Goal: Task Accomplishment & Management: Complete application form

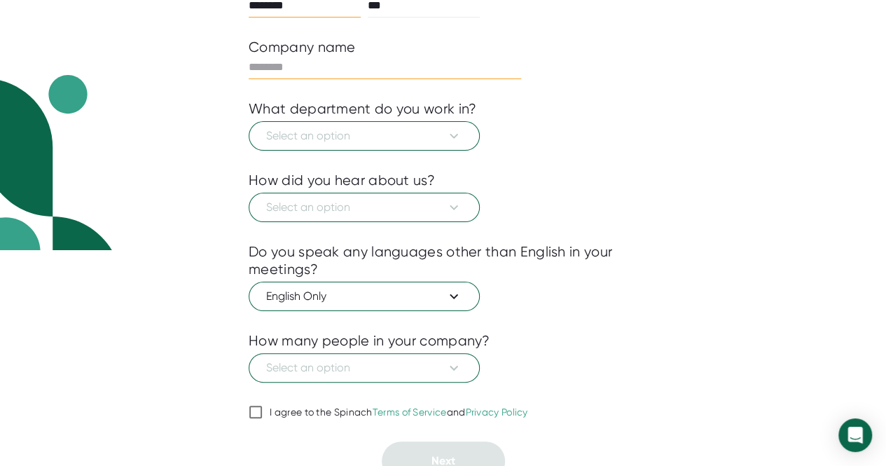
scroll to position [216, 0]
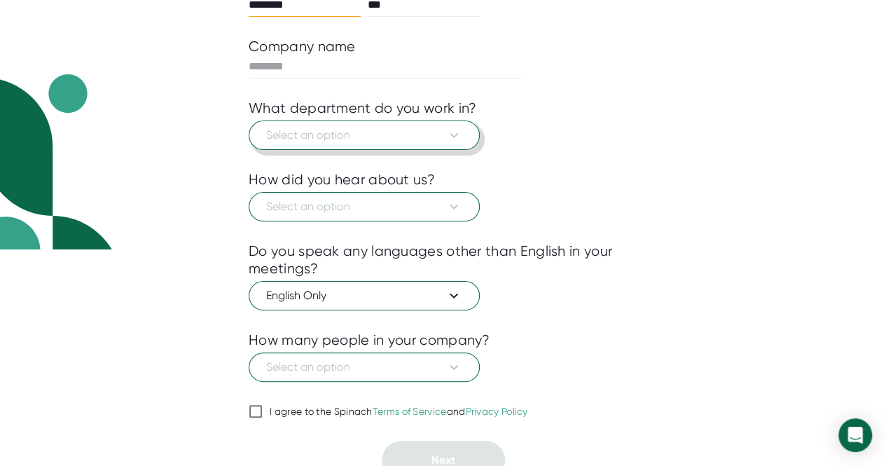
click at [370, 138] on span "Select an option" at bounding box center [364, 135] width 196 height 17
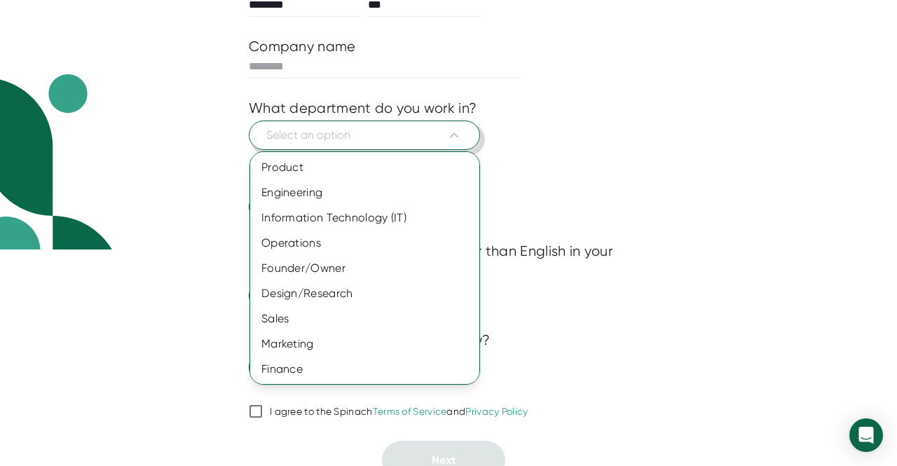
click at [370, 138] on div at bounding box center [448, 233] width 897 height 466
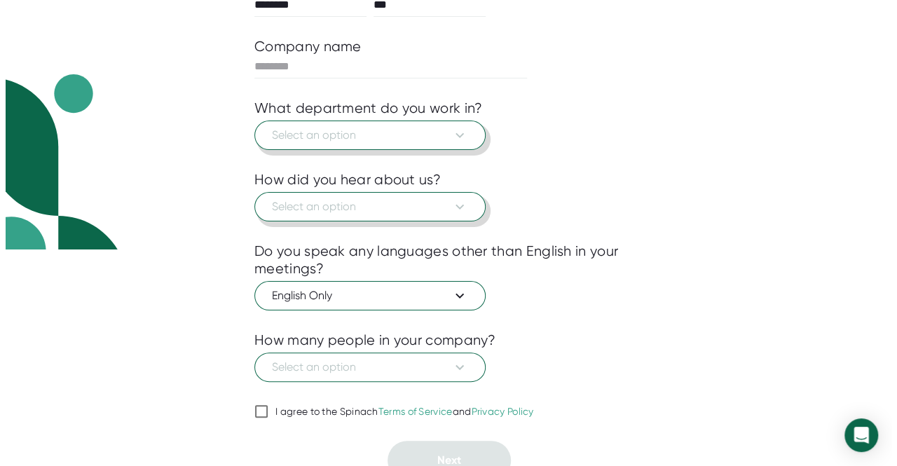
scroll to position [228, 0]
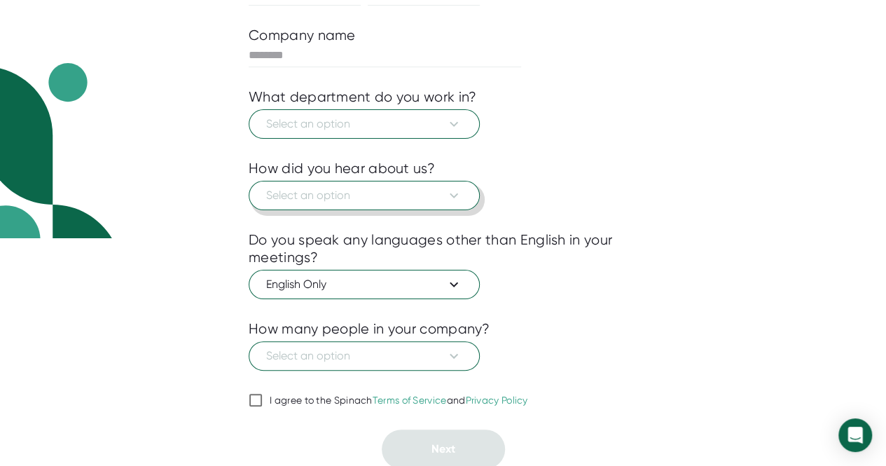
click at [380, 189] on span "Select an option" at bounding box center [364, 195] width 196 height 17
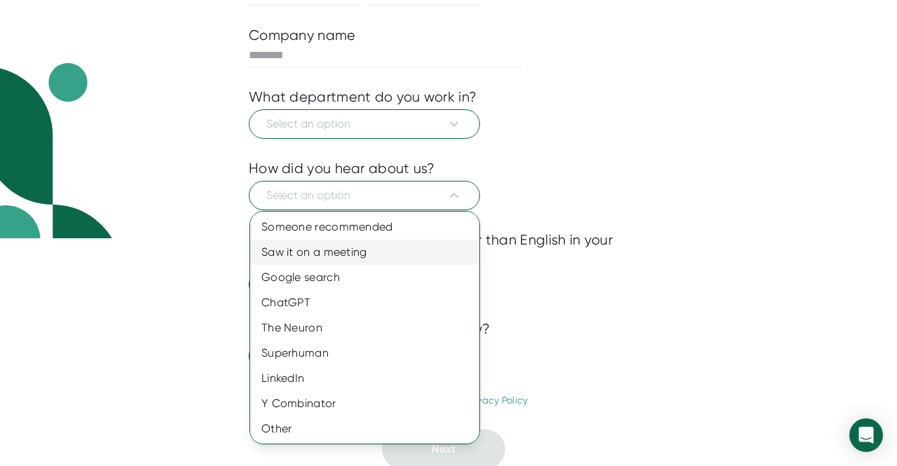
click at [356, 240] on div "Saw it on a meeting" at bounding box center [370, 252] width 240 height 25
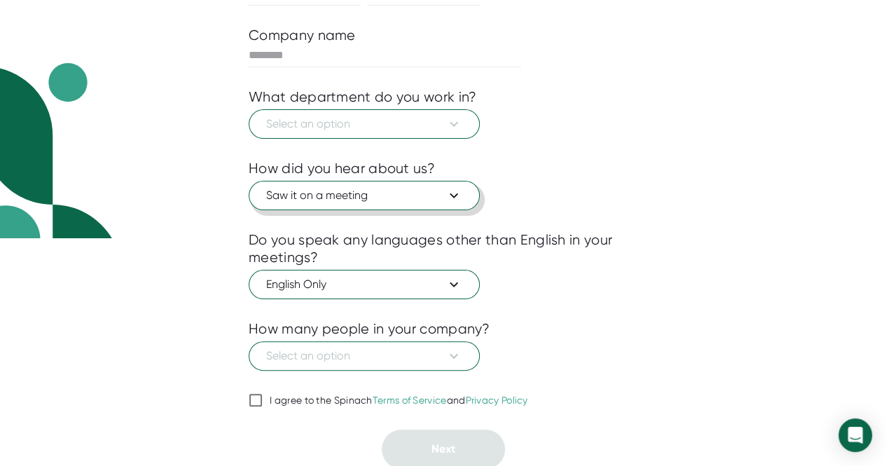
click at [370, 204] on button "Saw it on a meeting" at bounding box center [364, 195] width 231 height 29
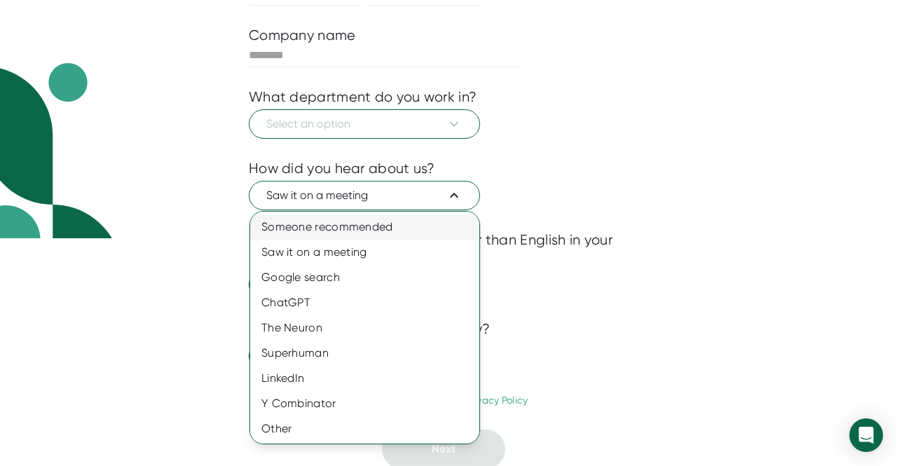
click at [380, 231] on div "Someone recommended" at bounding box center [370, 226] width 240 height 25
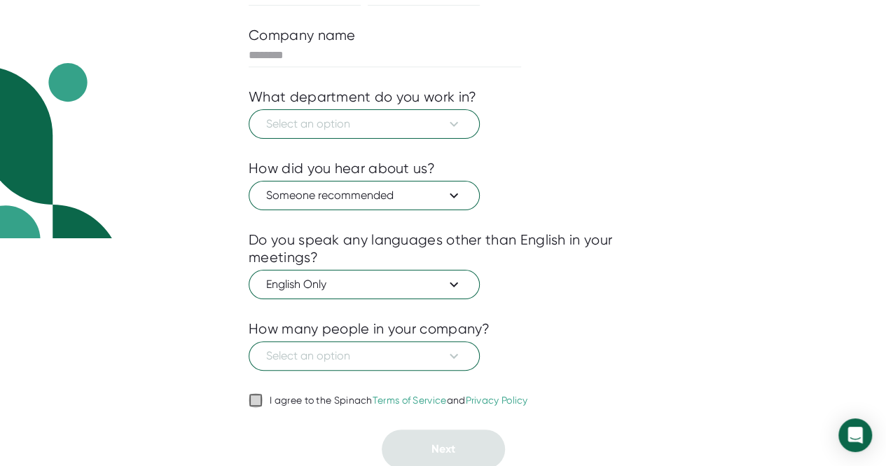
click at [256, 401] on input "I agree to the Spinach Terms of Service and Privacy Policy" at bounding box center [256, 400] width 14 height 17
click at [416, 396] on link "Terms of Service" at bounding box center [410, 399] width 74 height 11
click at [263, 396] on input "I agree to the Spinach Terms of Service and Privacy Policy" at bounding box center [256, 400] width 14 height 17
click at [350, 404] on label "I agree to the Spinach Terms of Service and Privacy Policy" at bounding box center [389, 400] width 280 height 17
click at [263, 404] on input "I agree to the Spinach Terms of Service and Privacy Policy" at bounding box center [256, 400] width 14 height 17
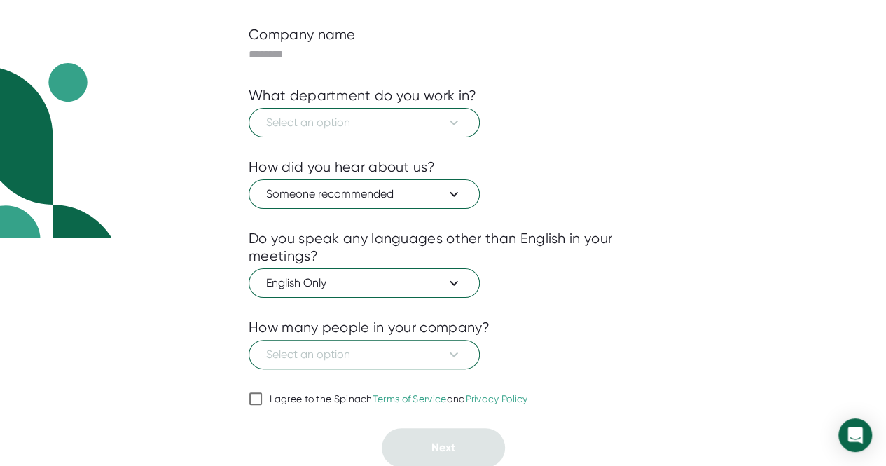
checkbox input "true"
click at [419, 347] on span "Select an option" at bounding box center [364, 355] width 196 height 17
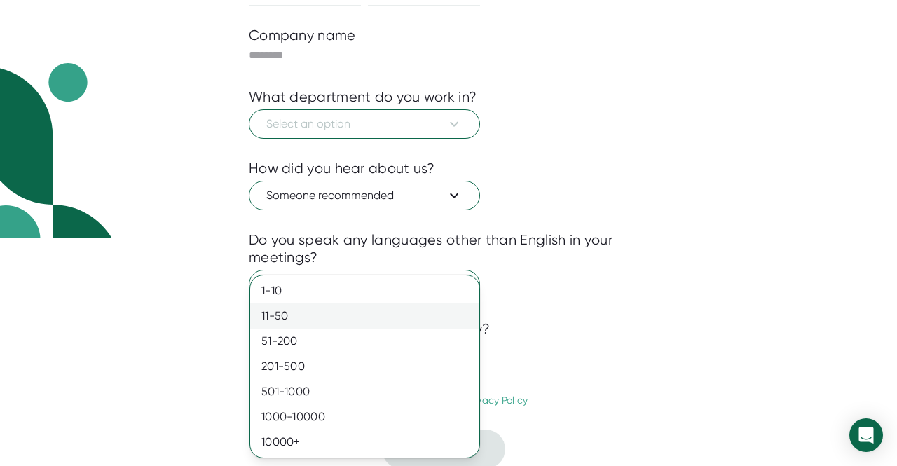
click at [377, 318] on div "11-50" at bounding box center [364, 315] width 229 height 25
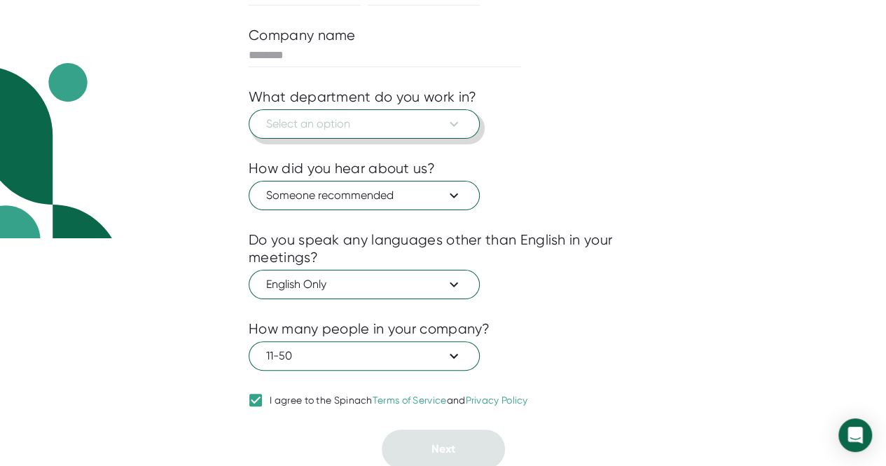
click at [415, 127] on span "Select an option" at bounding box center [364, 124] width 196 height 17
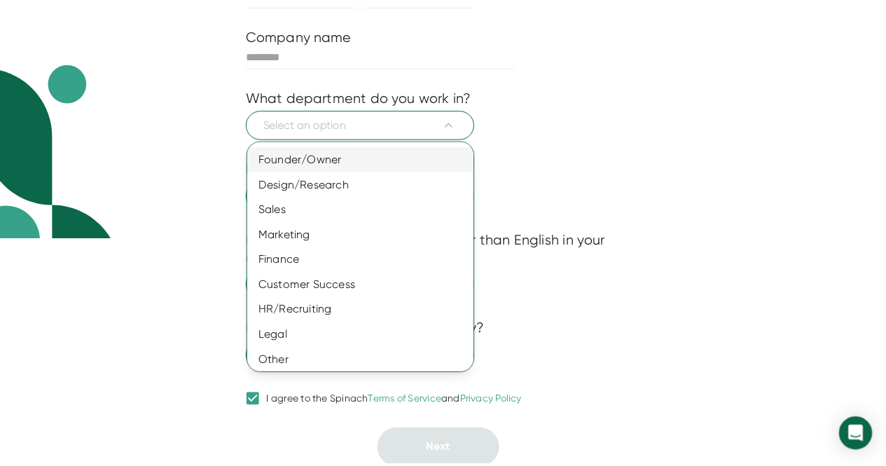
scroll to position [101, 0]
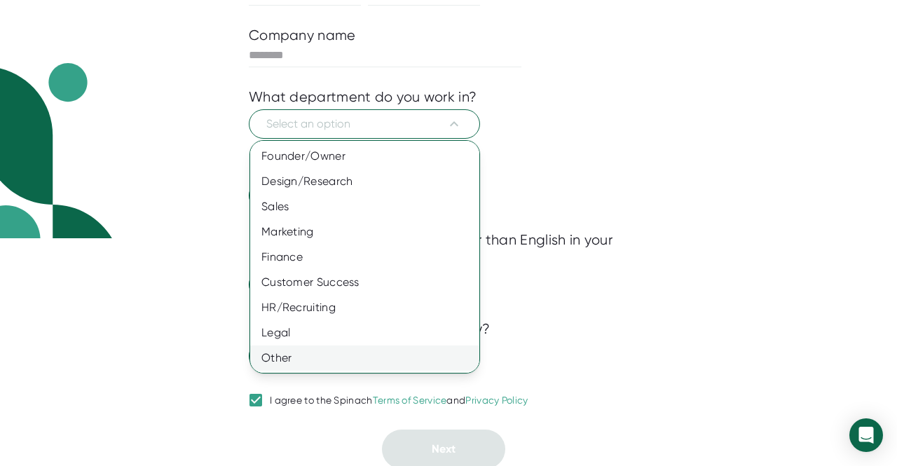
click at [324, 357] on div "Other" at bounding box center [370, 357] width 240 height 25
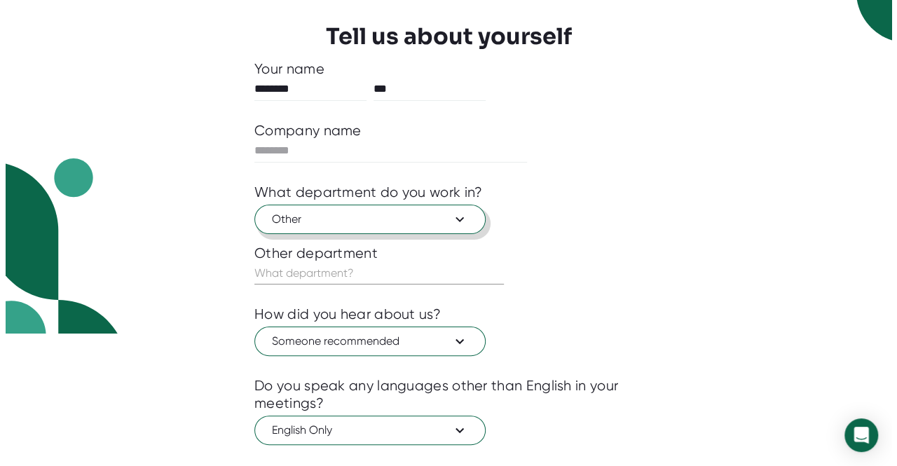
scroll to position [132, 0]
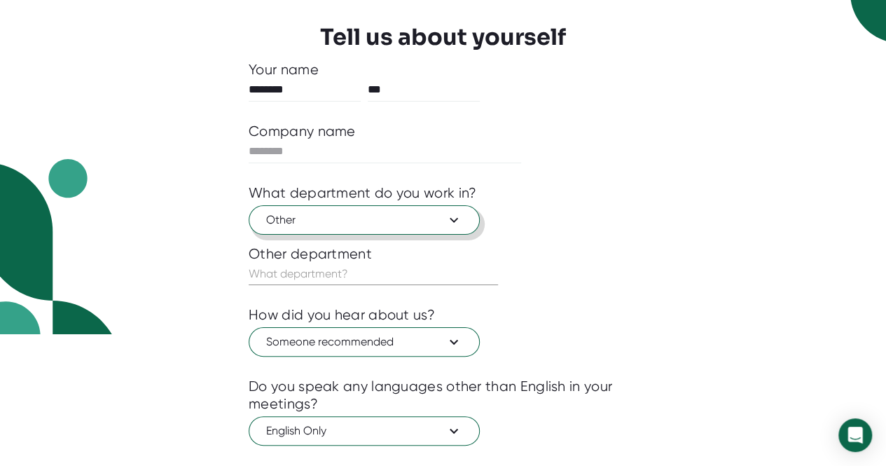
click at [349, 226] on span "Other" at bounding box center [364, 220] width 196 height 17
